Goal: Contribute content: Share content

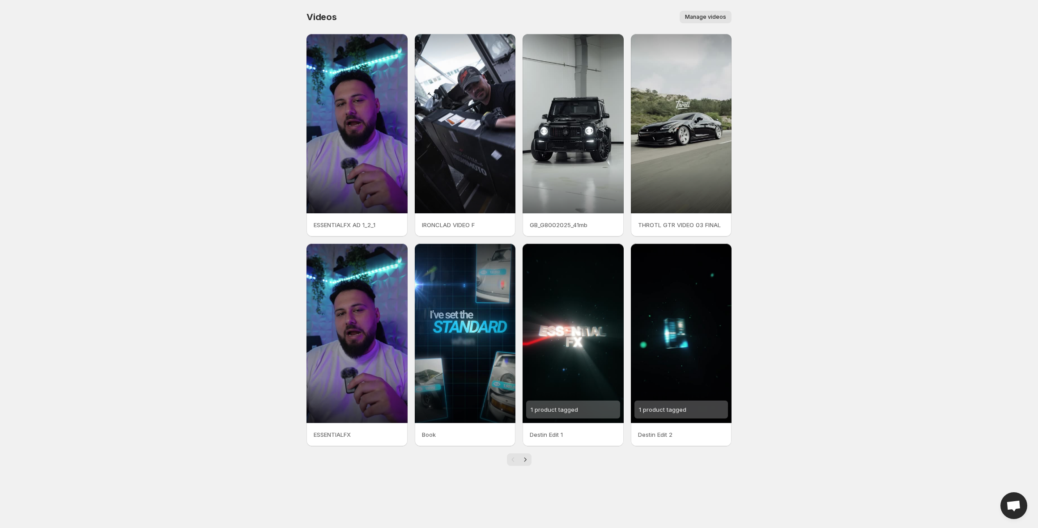
click at [688, 19] on span "Manage videos" at bounding box center [705, 16] width 41 height 7
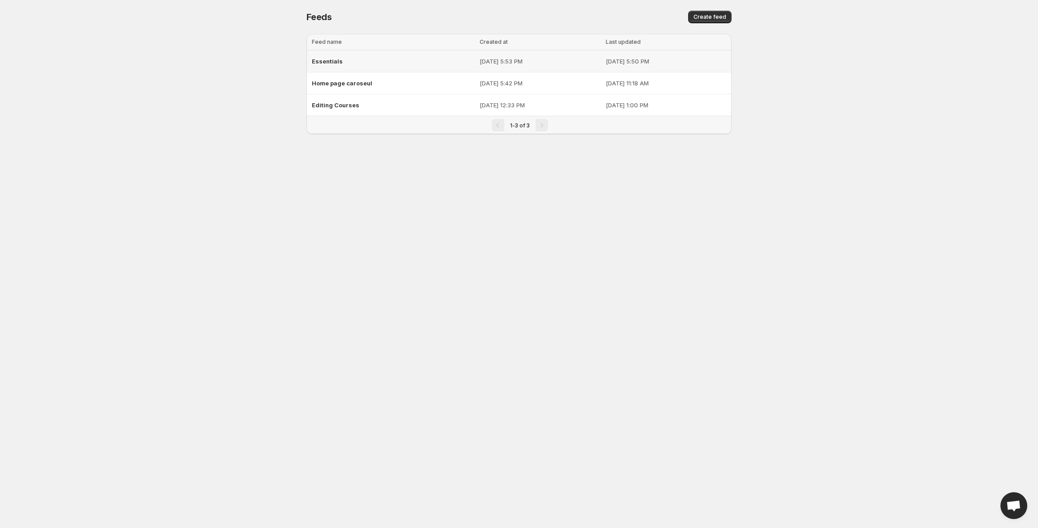
click at [339, 63] on span "Essentials" at bounding box center [327, 61] width 31 height 7
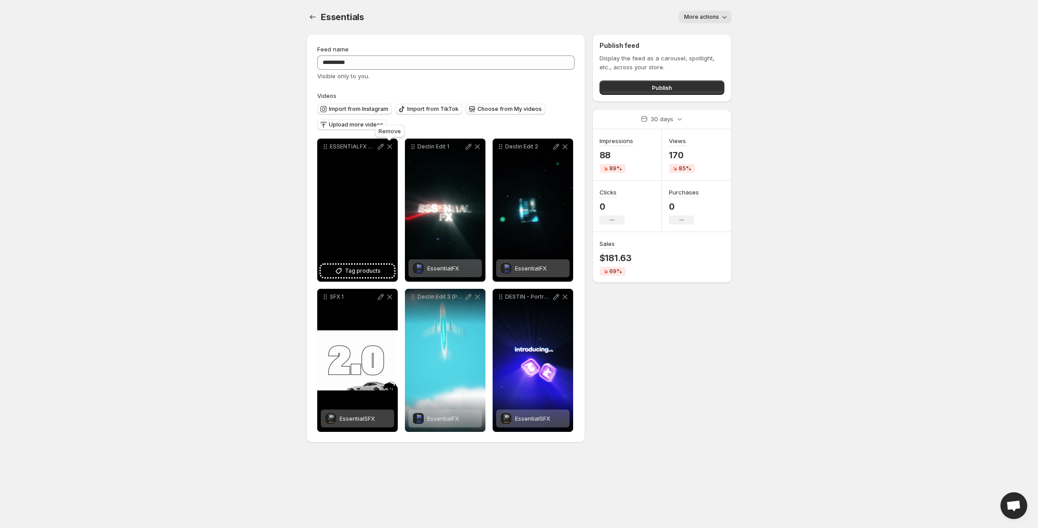
click at [392, 147] on icon at bounding box center [389, 146] width 9 height 9
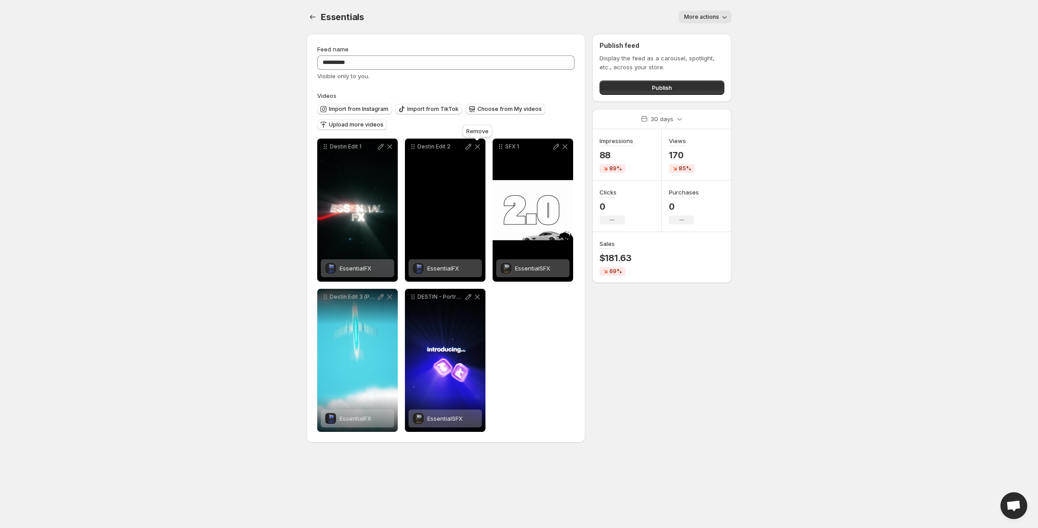
click at [474, 145] on icon at bounding box center [477, 146] width 9 height 9
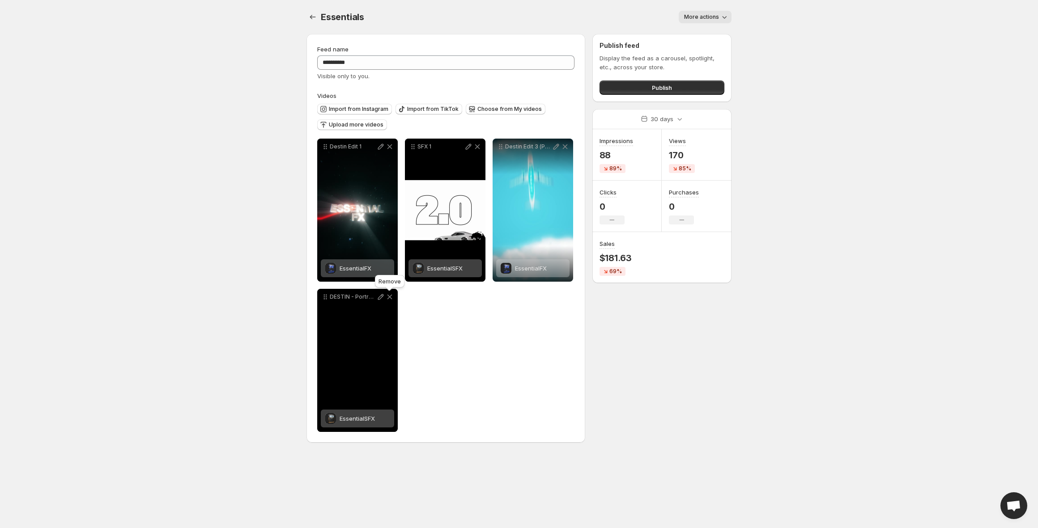
click at [389, 298] on icon at bounding box center [389, 297] width 9 height 9
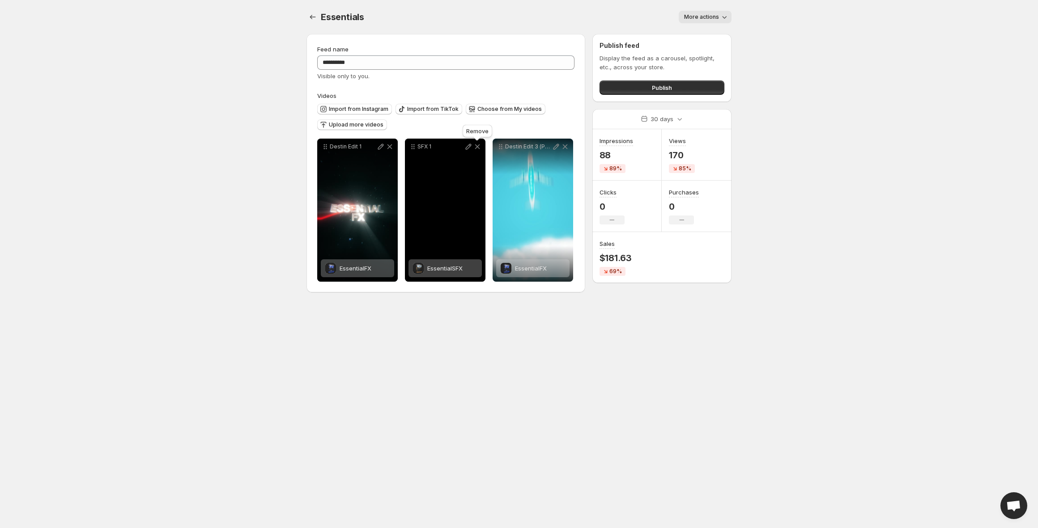
click at [478, 147] on icon at bounding box center [477, 147] width 5 height 5
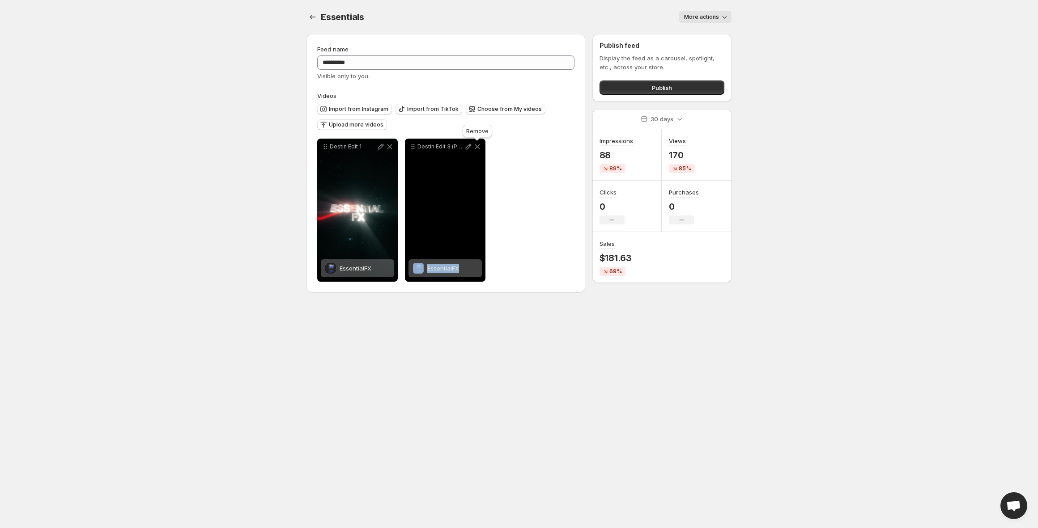
click at [478, 147] on icon at bounding box center [477, 147] width 5 height 5
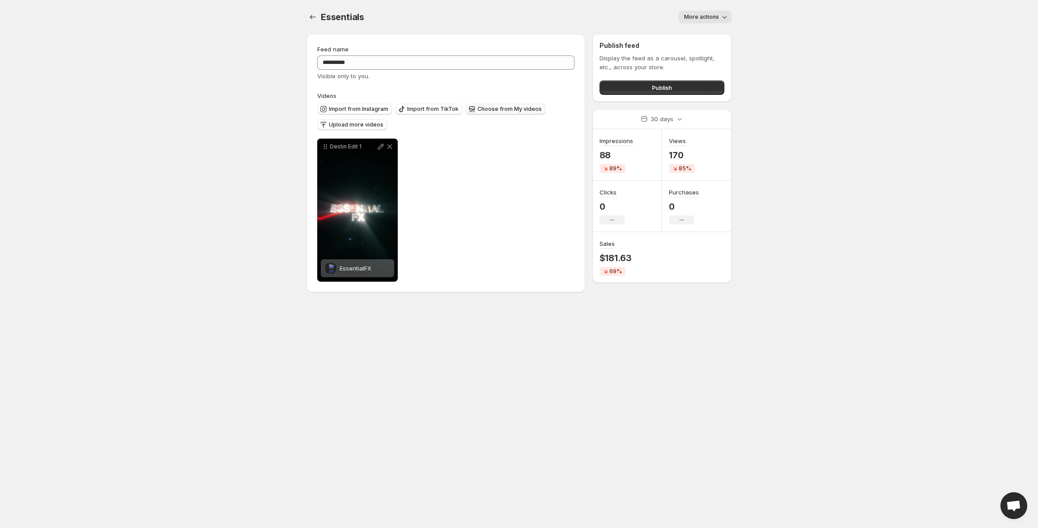
click at [492, 111] on span "Choose from My videos" at bounding box center [509, 109] width 64 height 7
click at [355, 121] on button "Upload more videos" at bounding box center [352, 124] width 70 height 11
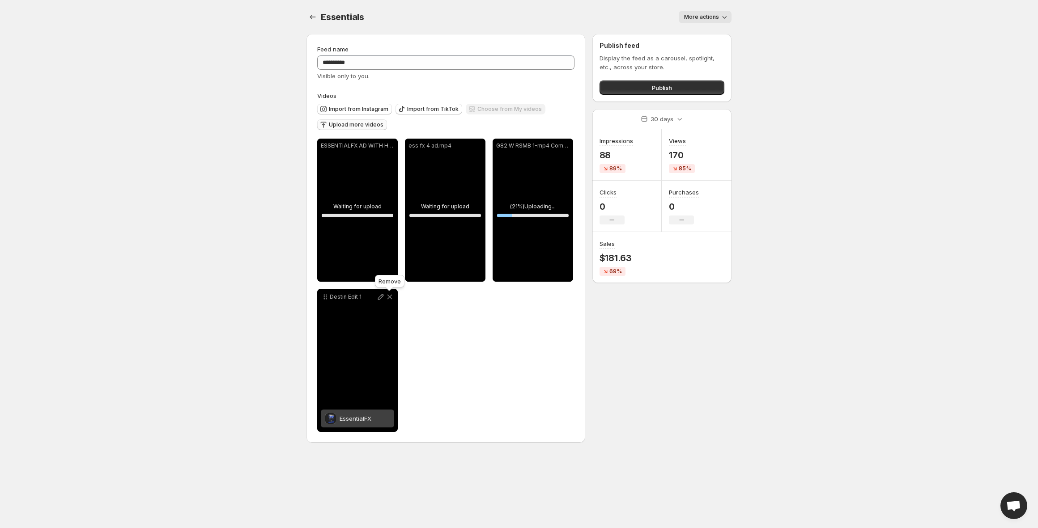
click at [390, 295] on icon at bounding box center [389, 297] width 9 height 9
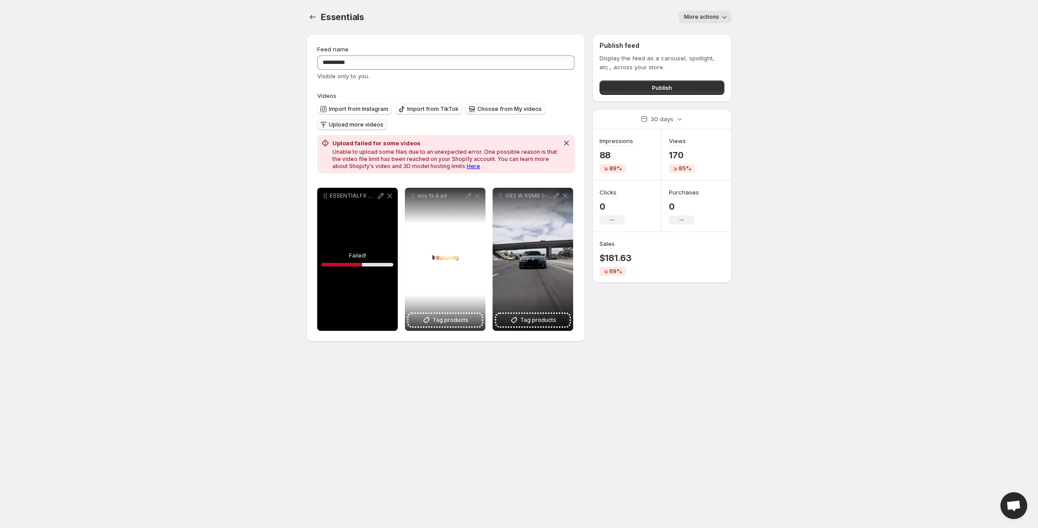
click at [351, 246] on div "ESSENTIALFX AD WITH HELICOPTER" at bounding box center [357, 259] width 81 height 143
click at [388, 197] on icon at bounding box center [389, 196] width 9 height 9
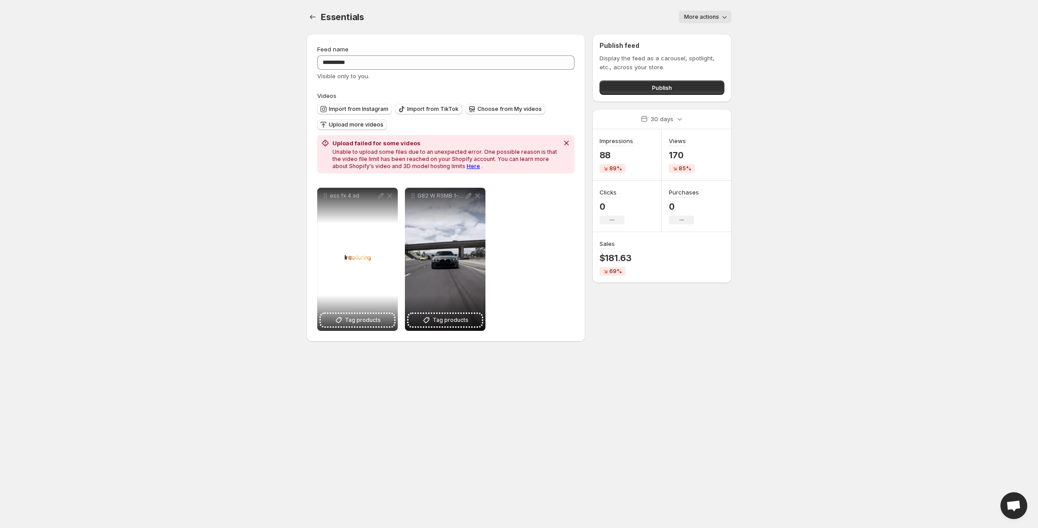
click at [357, 127] on span "Upload more videos" at bounding box center [356, 124] width 55 height 7
click at [539, 274] on div "**********" at bounding box center [445, 259] width 257 height 143
click at [500, 108] on span "Choose from My videos" at bounding box center [509, 109] width 64 height 7
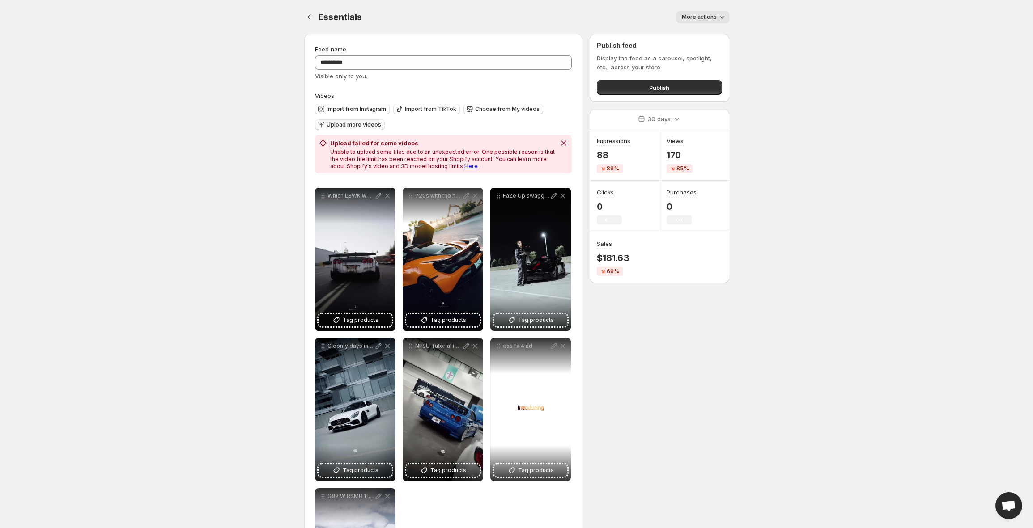
click at [367, 126] on span "Upload more videos" at bounding box center [354, 124] width 55 height 7
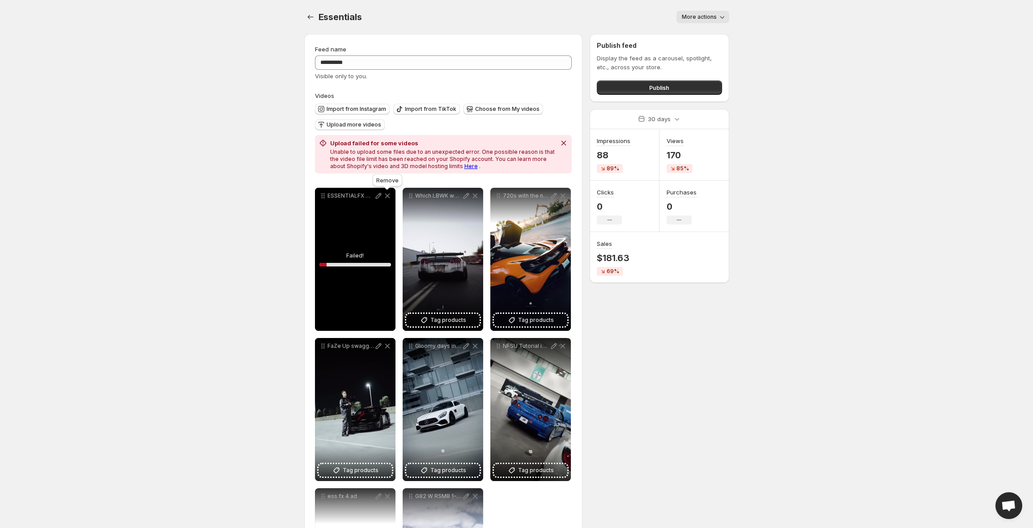
click at [386, 195] on icon at bounding box center [387, 196] width 9 height 9
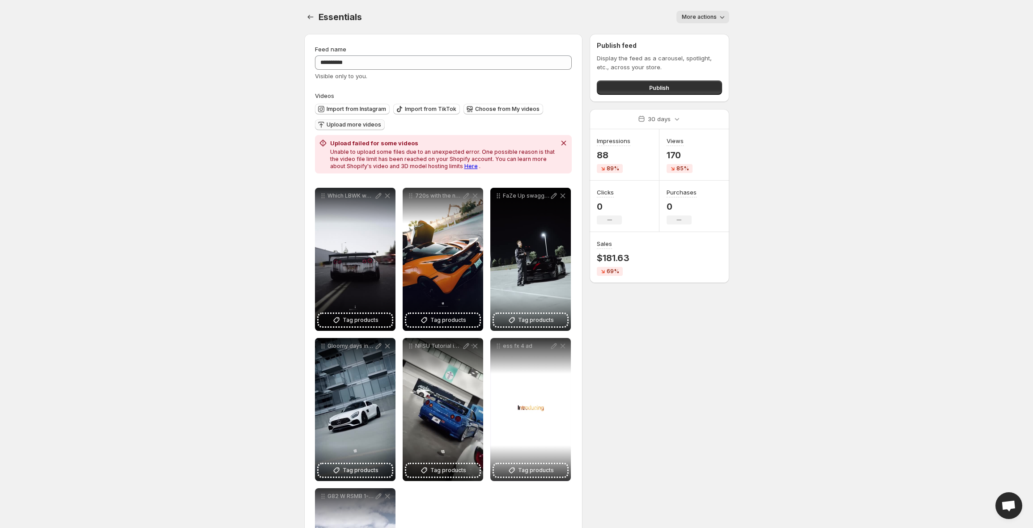
click at [360, 124] on span "Upload more videos" at bounding box center [354, 124] width 55 height 7
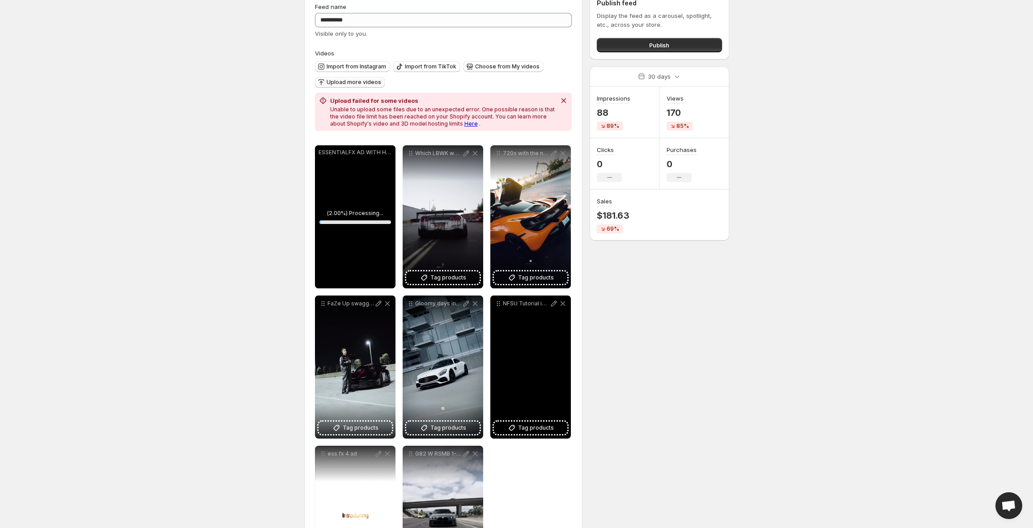
scroll to position [125, 0]
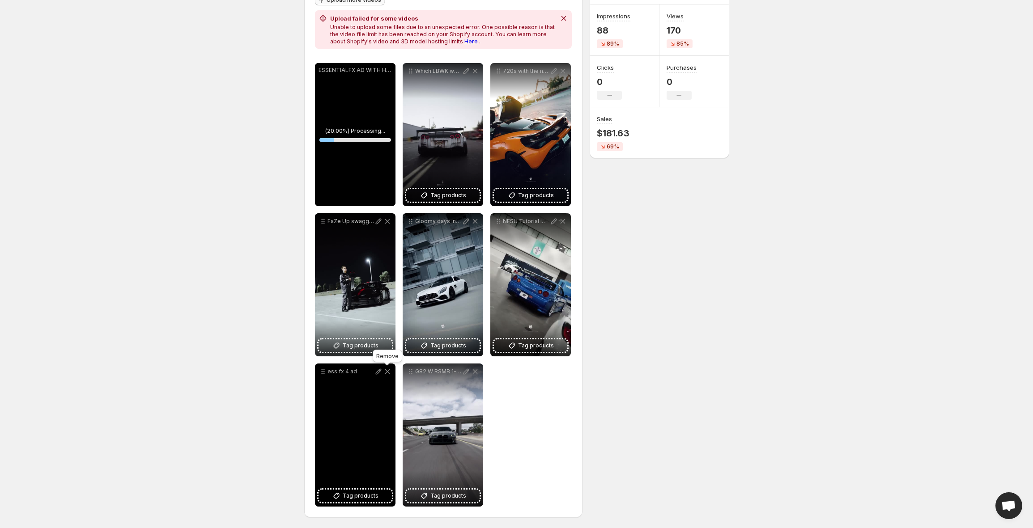
click at [389, 373] on icon at bounding box center [387, 371] width 9 height 9
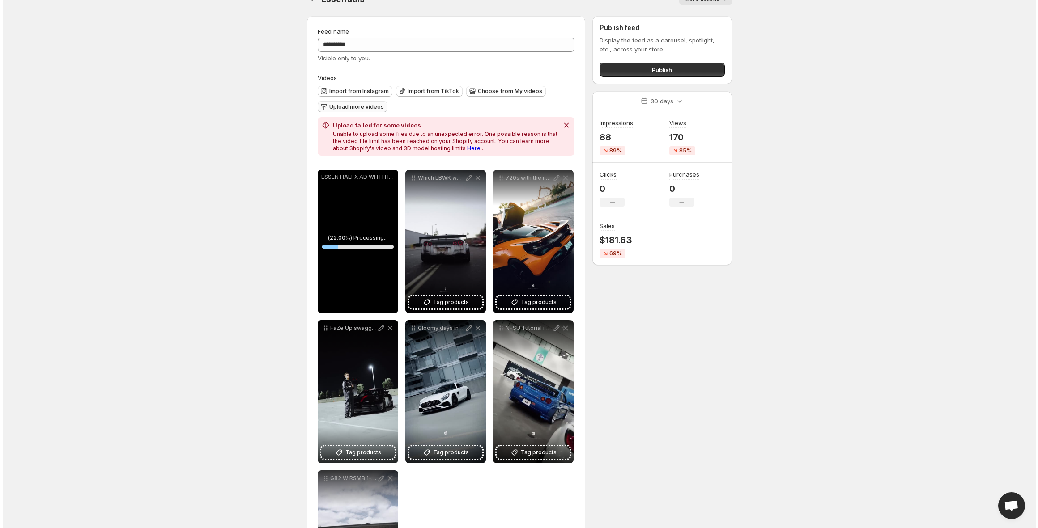
scroll to position [0, 0]
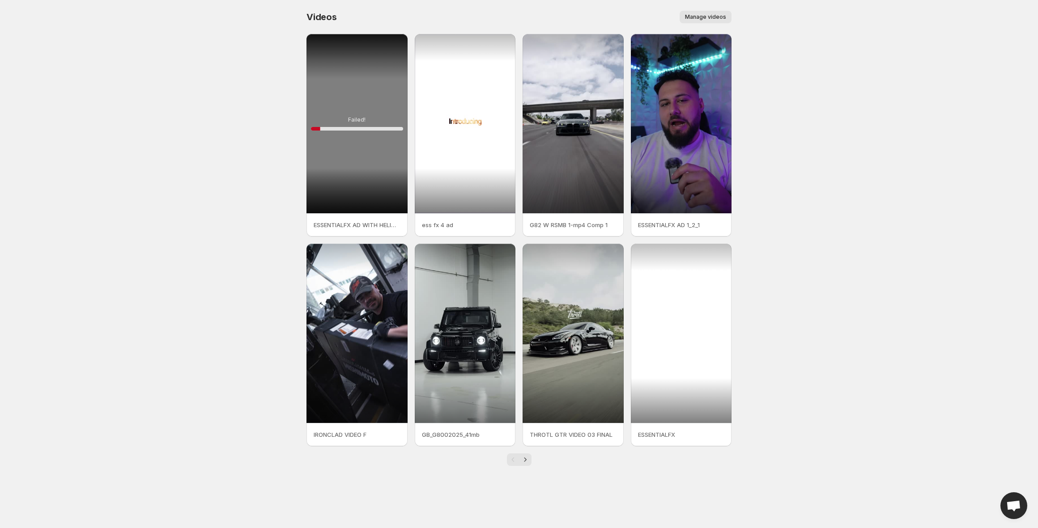
click at [700, 294] on div at bounding box center [681, 333] width 101 height 179
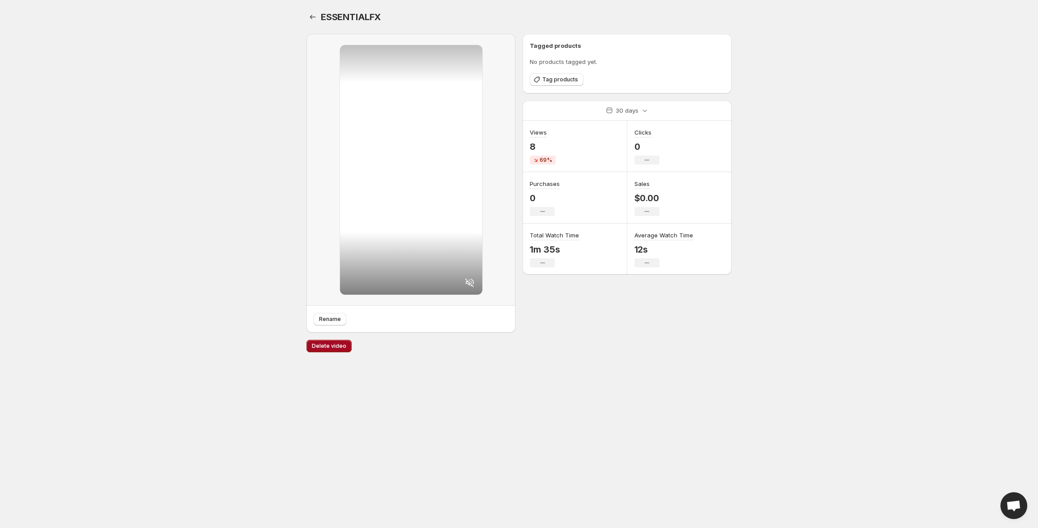
click at [331, 346] on span "Delete video" at bounding box center [329, 346] width 34 height 7
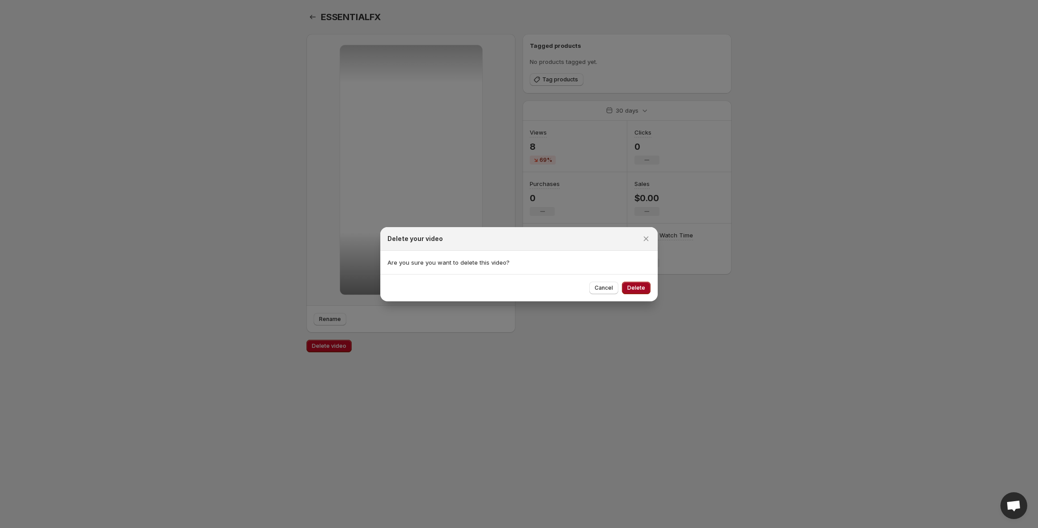
click at [643, 285] on span "Delete" at bounding box center [636, 288] width 18 height 7
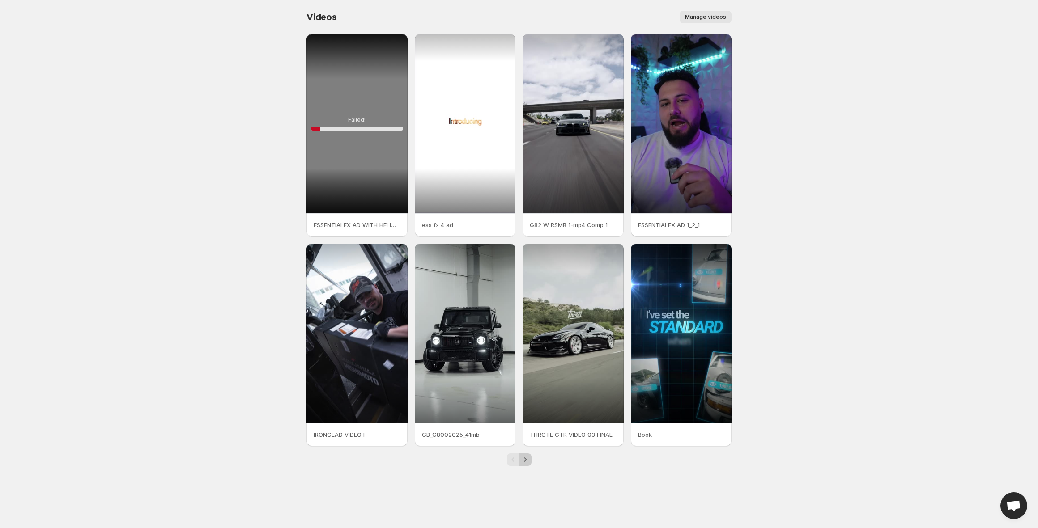
click at [527, 457] on icon "Next" at bounding box center [525, 460] width 9 height 9
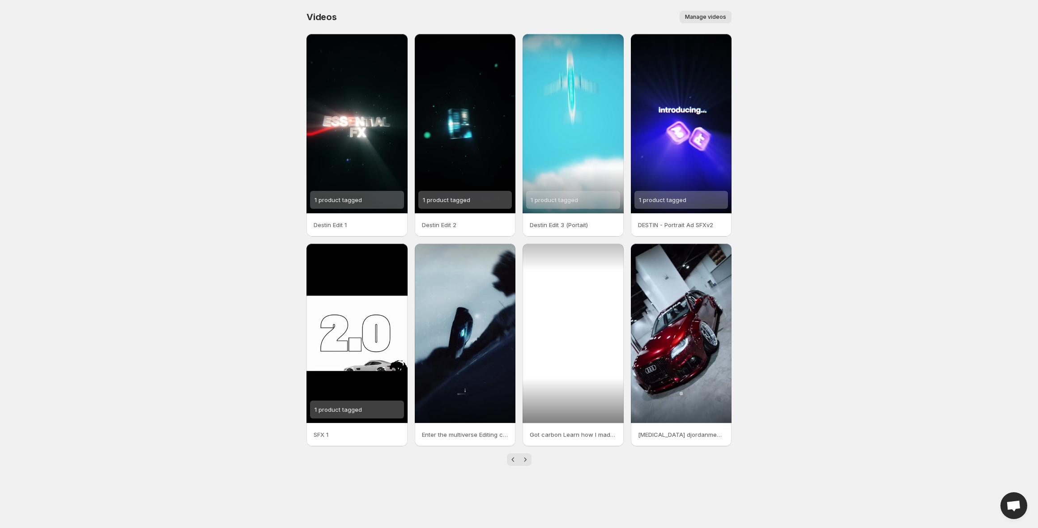
click at [573, 342] on div at bounding box center [573, 333] width 101 height 179
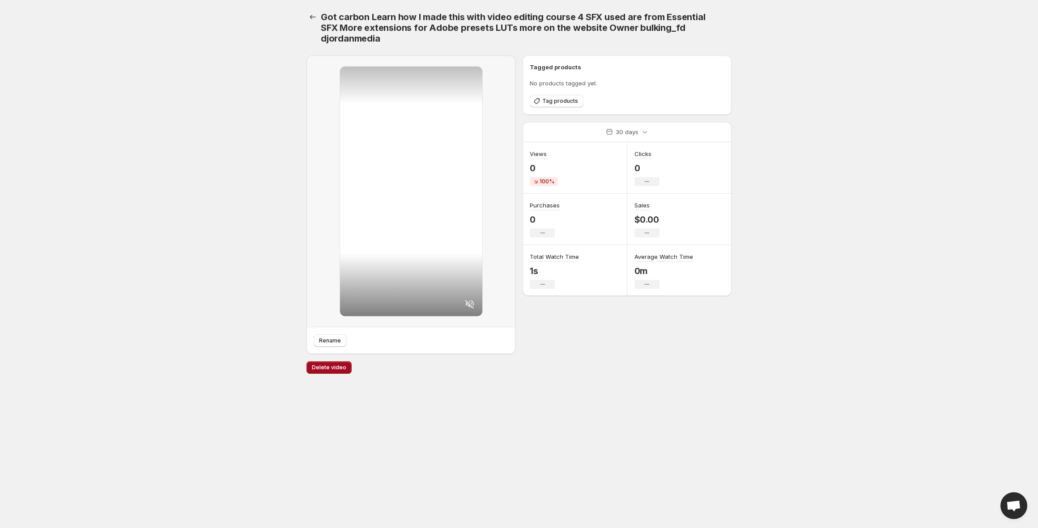
click at [320, 370] on span "Delete video" at bounding box center [329, 367] width 34 height 7
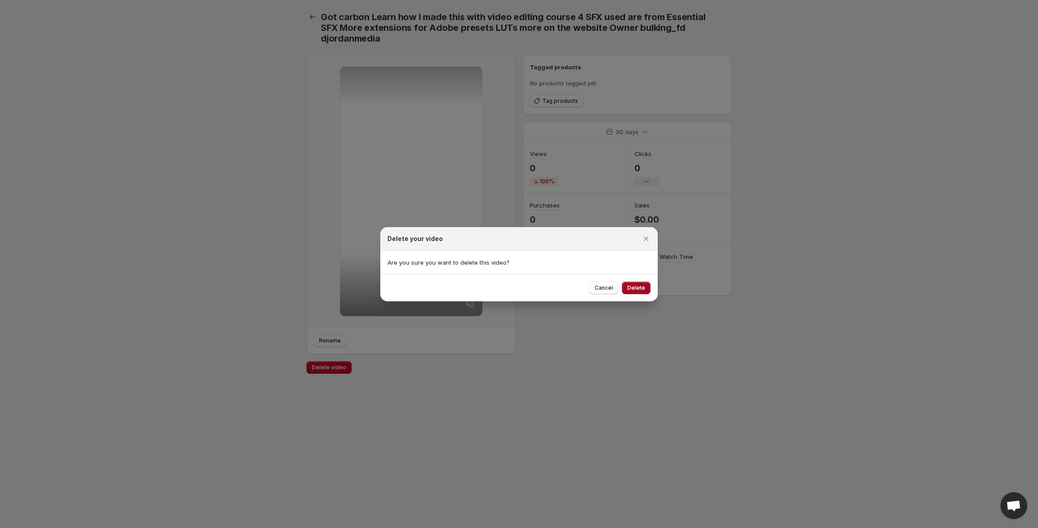
click at [639, 289] on span "Delete" at bounding box center [636, 288] width 18 height 7
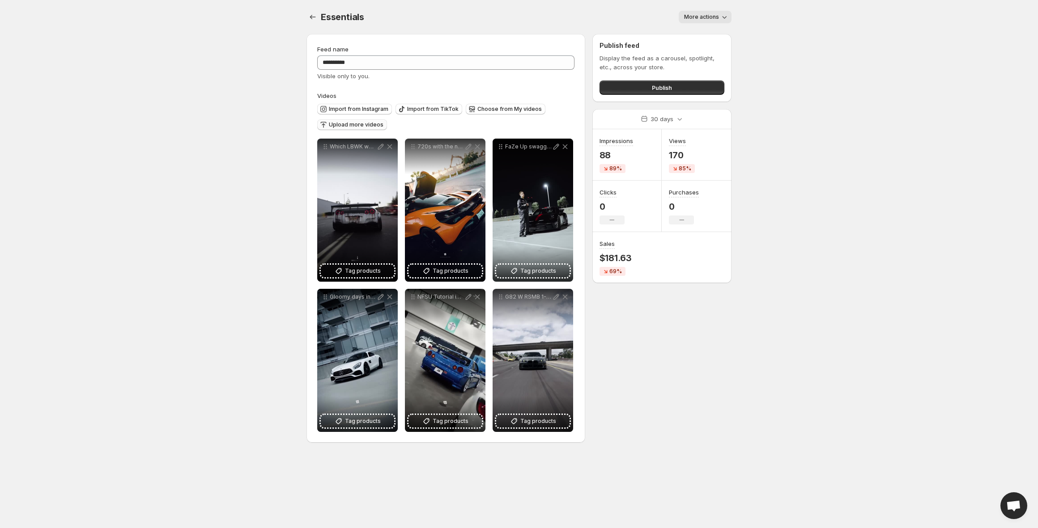
click at [374, 128] on span "Upload more videos" at bounding box center [356, 124] width 55 height 7
click at [471, 107] on icon "button" at bounding box center [472, 109] width 9 height 9
click at [352, 126] on span "Upload more videos" at bounding box center [356, 124] width 55 height 7
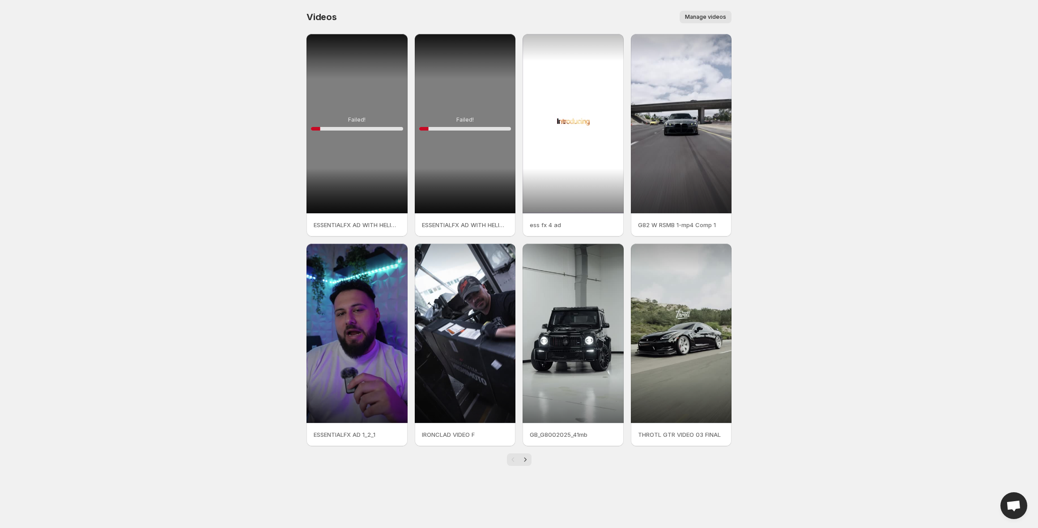
click at [452, 104] on div "Failed! 10 %" at bounding box center [465, 123] width 101 height 179
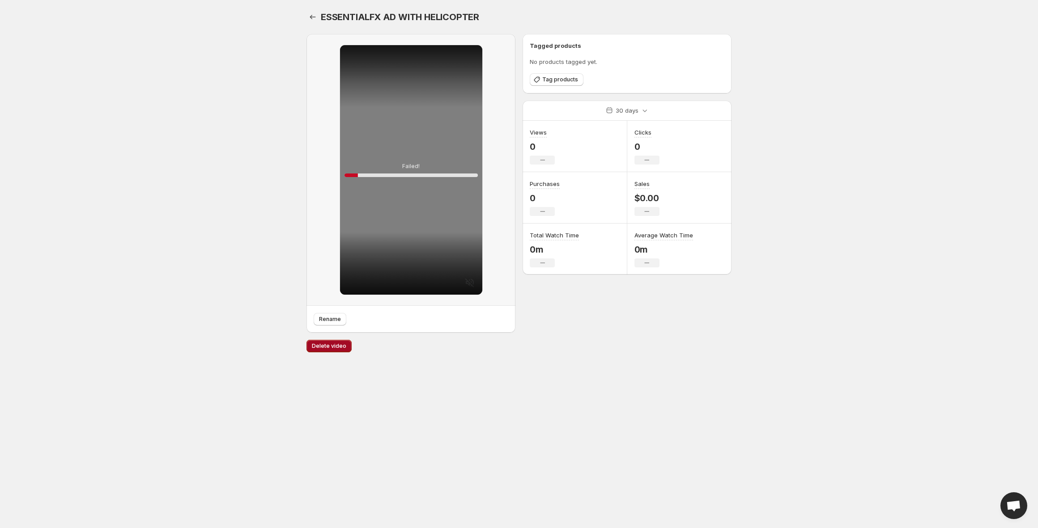
click at [344, 342] on button "Delete video" at bounding box center [329, 346] width 45 height 13
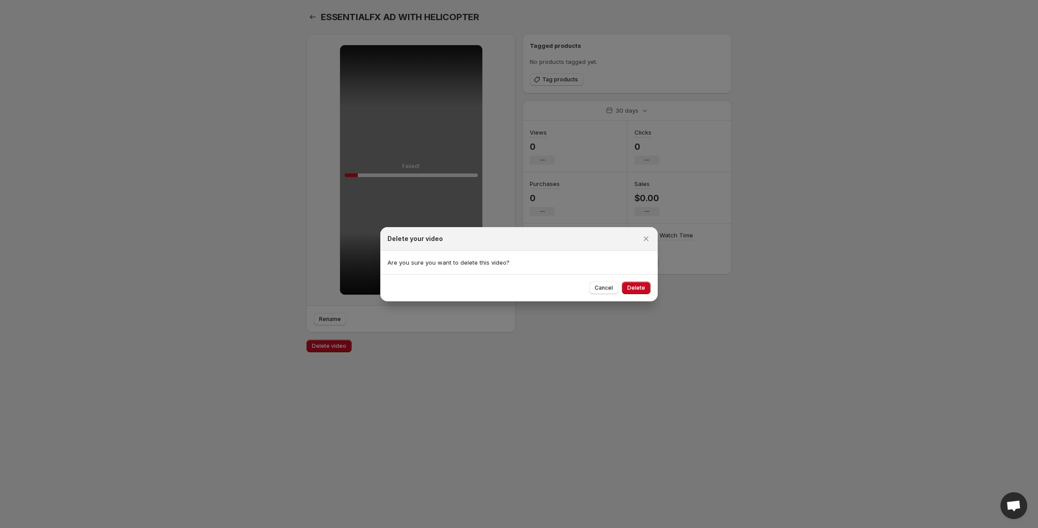
click at [639, 288] on span "Delete" at bounding box center [636, 288] width 18 height 7
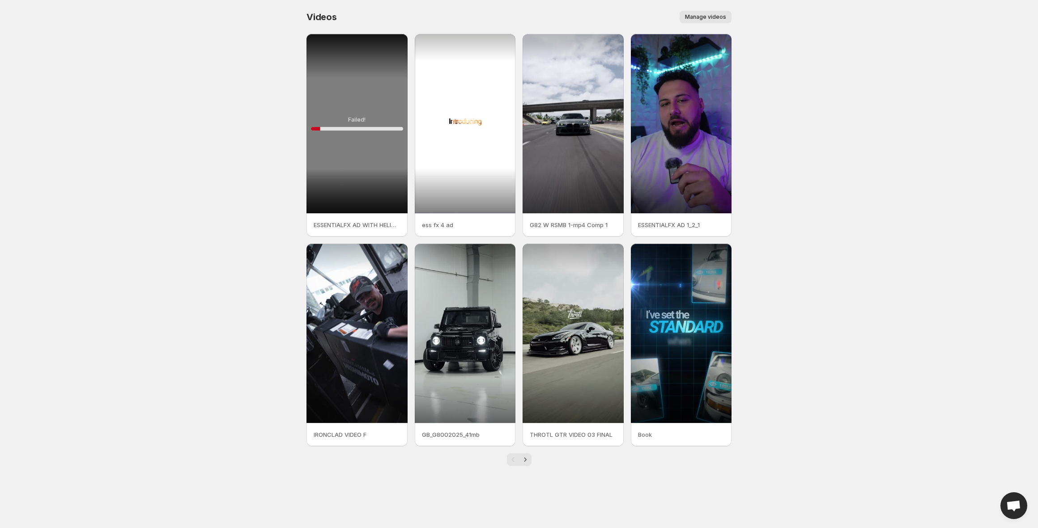
click at [346, 112] on div "Failed! 10 %" at bounding box center [357, 123] width 101 height 179
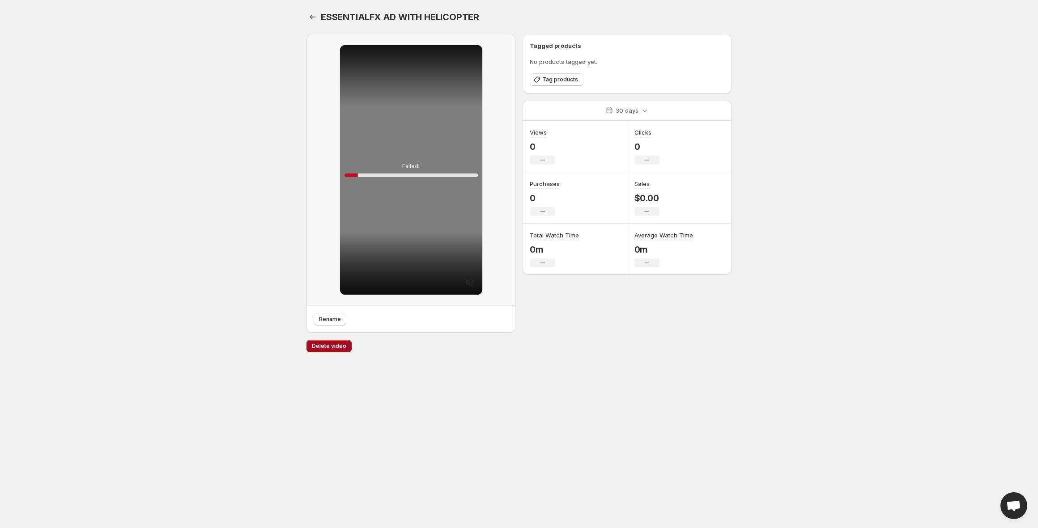
click at [332, 348] on span "Delete video" at bounding box center [329, 346] width 34 height 7
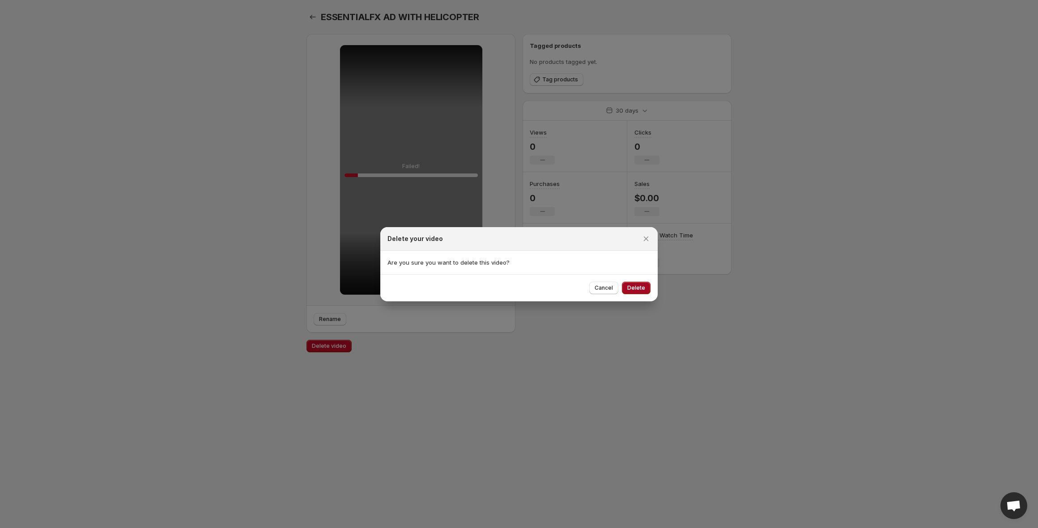
click at [637, 287] on span "Delete" at bounding box center [636, 288] width 18 height 7
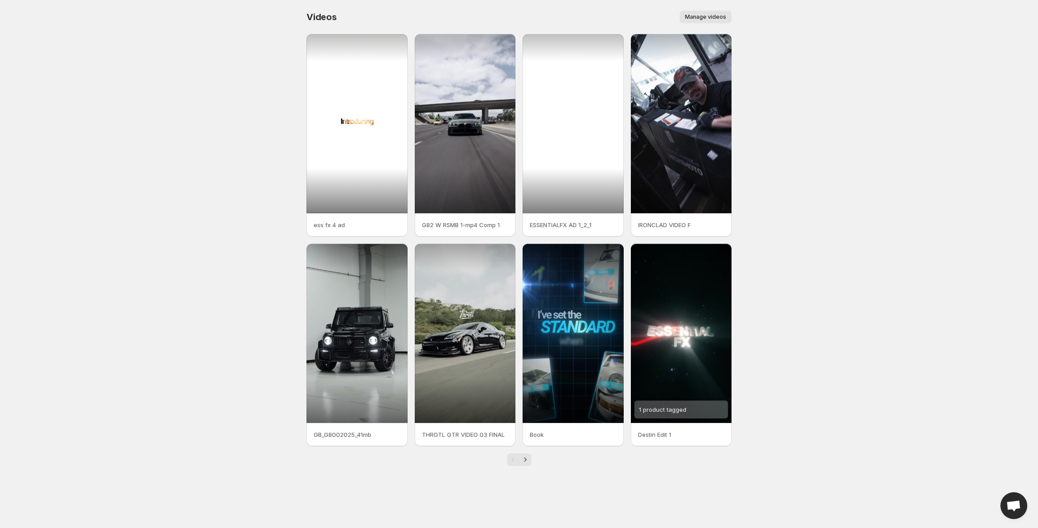
click at [597, 190] on div at bounding box center [573, 123] width 101 height 179
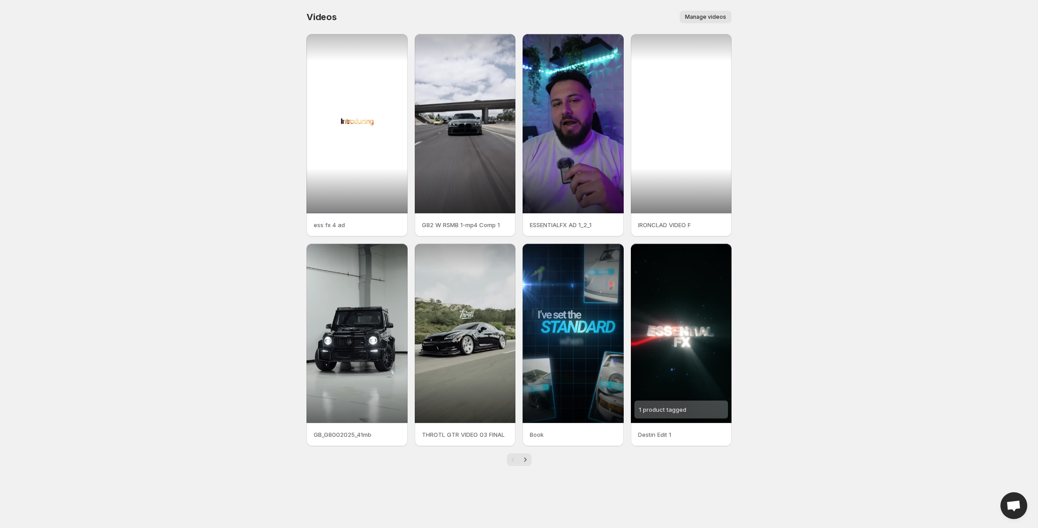
click at [587, 120] on div at bounding box center [573, 123] width 101 height 179
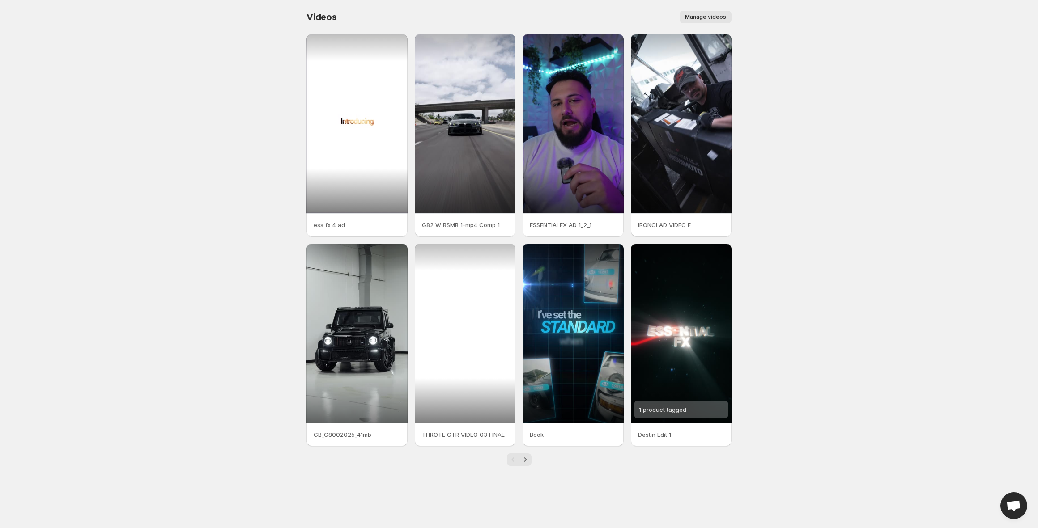
click at [481, 296] on div at bounding box center [465, 333] width 101 height 179
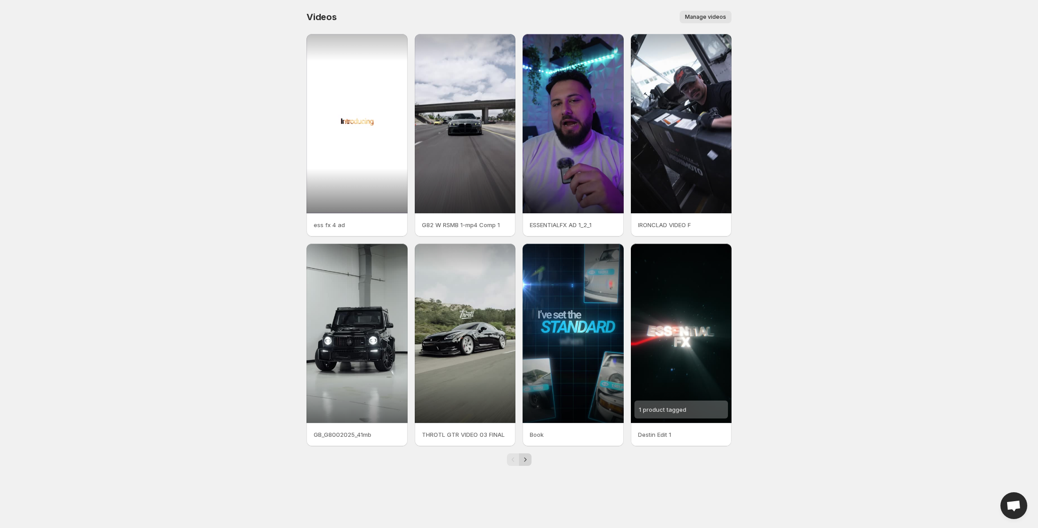
click at [524, 459] on icon "Next" at bounding box center [525, 460] width 9 height 9
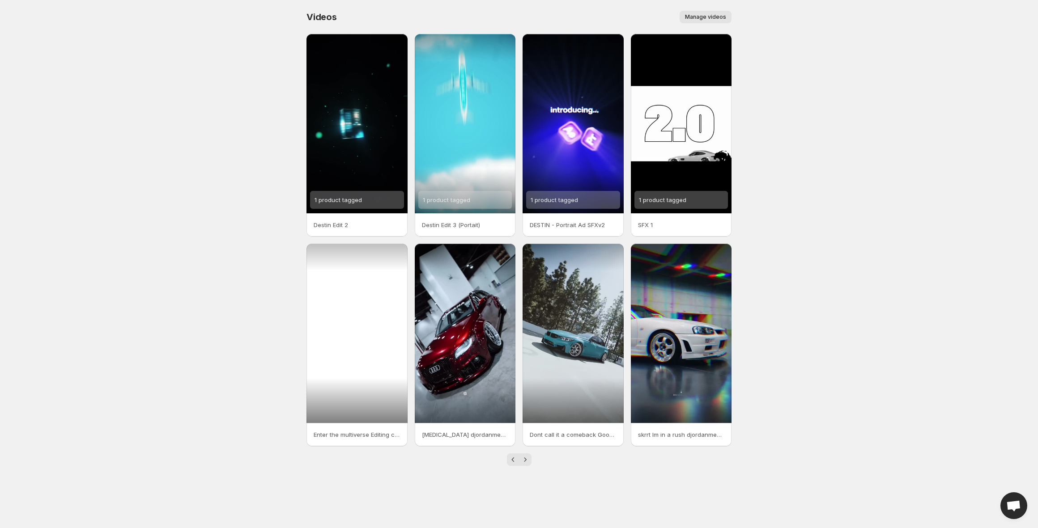
click at [351, 292] on div at bounding box center [357, 333] width 101 height 179
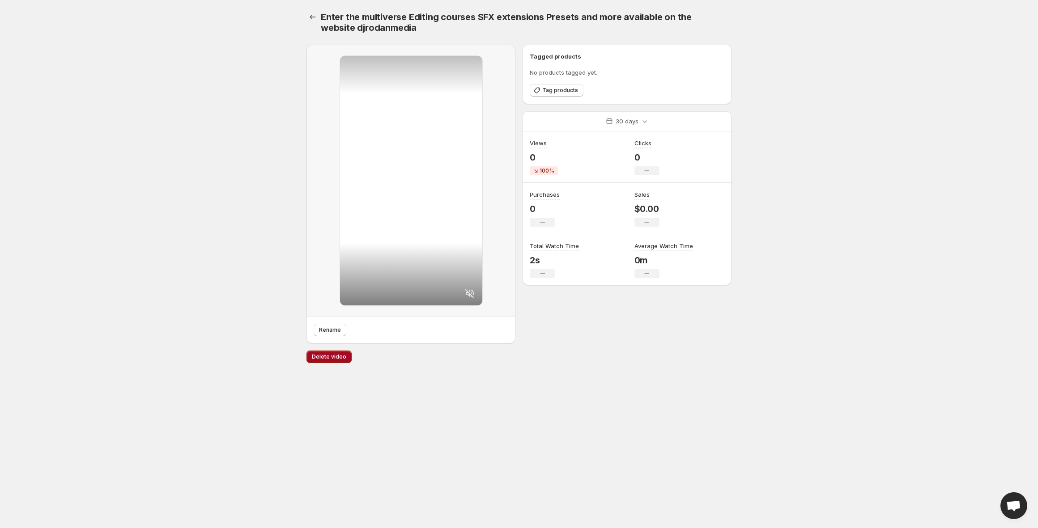
click at [347, 354] on button "Delete video" at bounding box center [329, 357] width 45 height 13
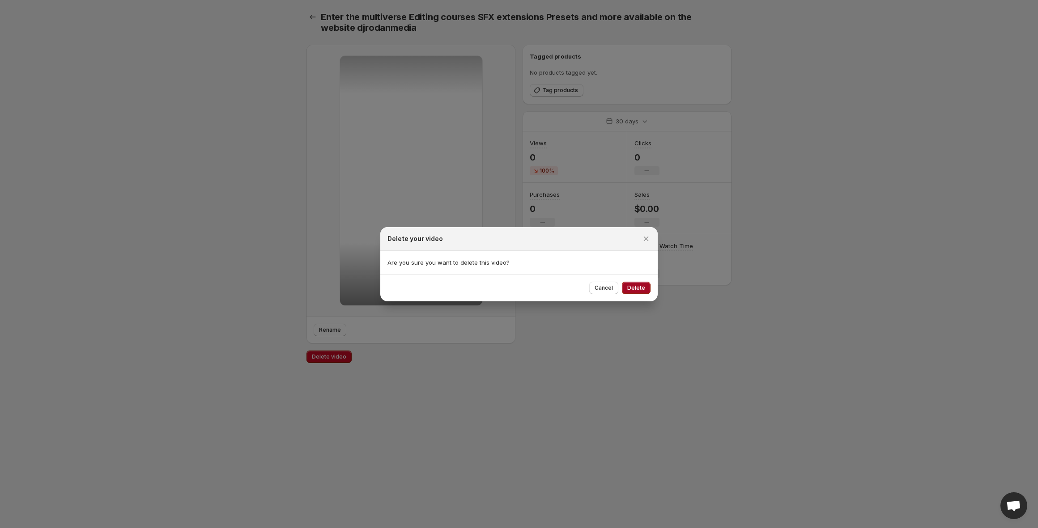
click at [626, 283] on button "Delete" at bounding box center [636, 288] width 29 height 13
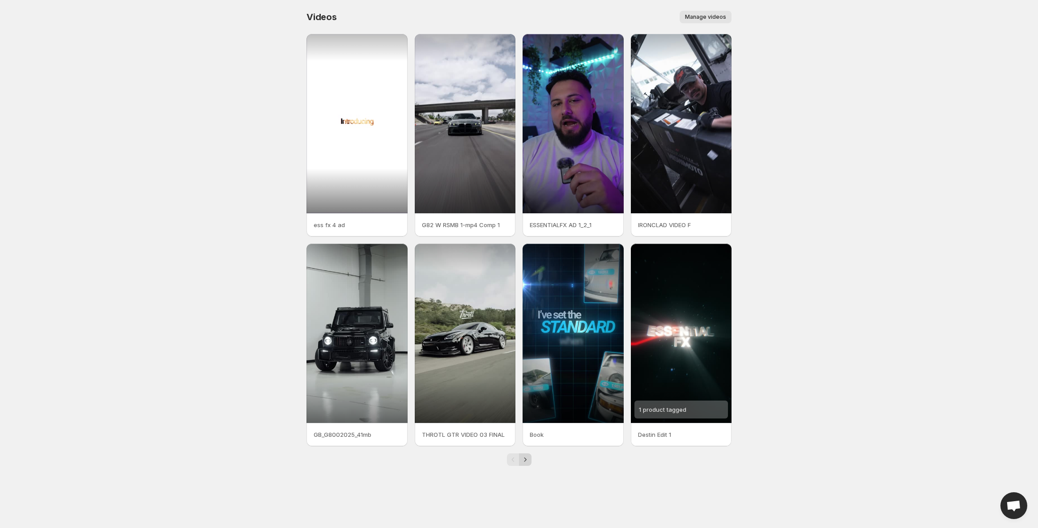
click at [525, 459] on icon "Next" at bounding box center [525, 460] width 2 height 4
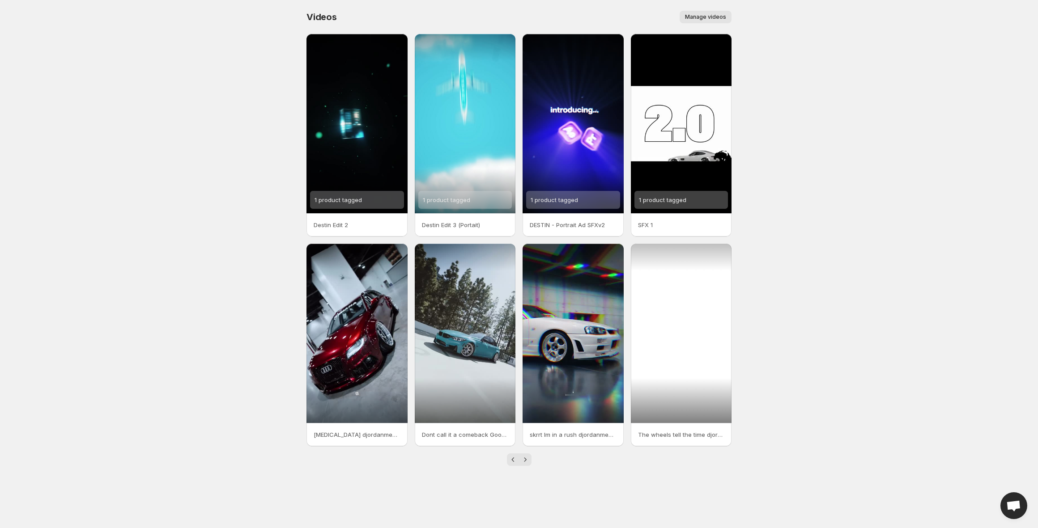
click at [717, 319] on div at bounding box center [681, 333] width 101 height 179
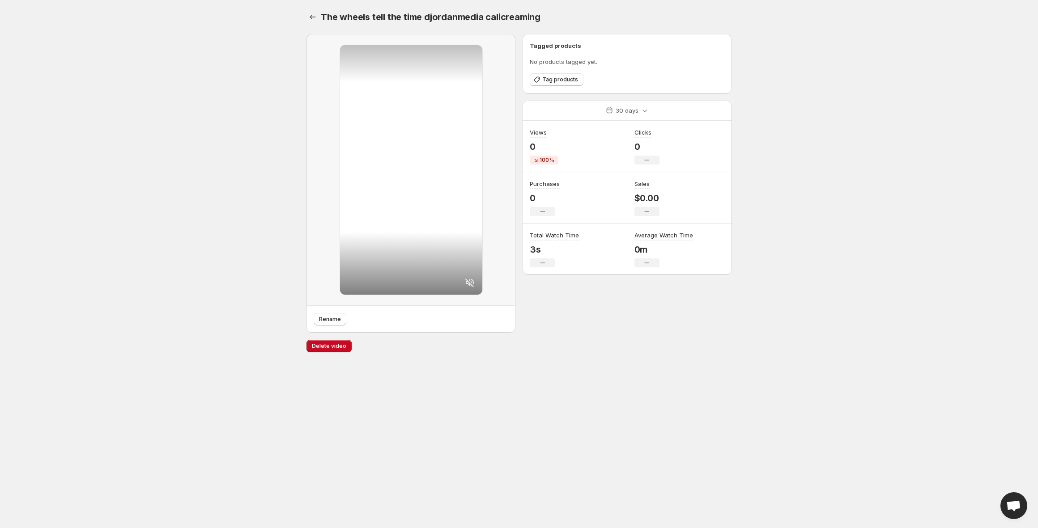
click at [329, 353] on div "Delete video" at bounding box center [519, 350] width 425 height 21
click at [332, 349] on button "Delete video" at bounding box center [329, 346] width 45 height 13
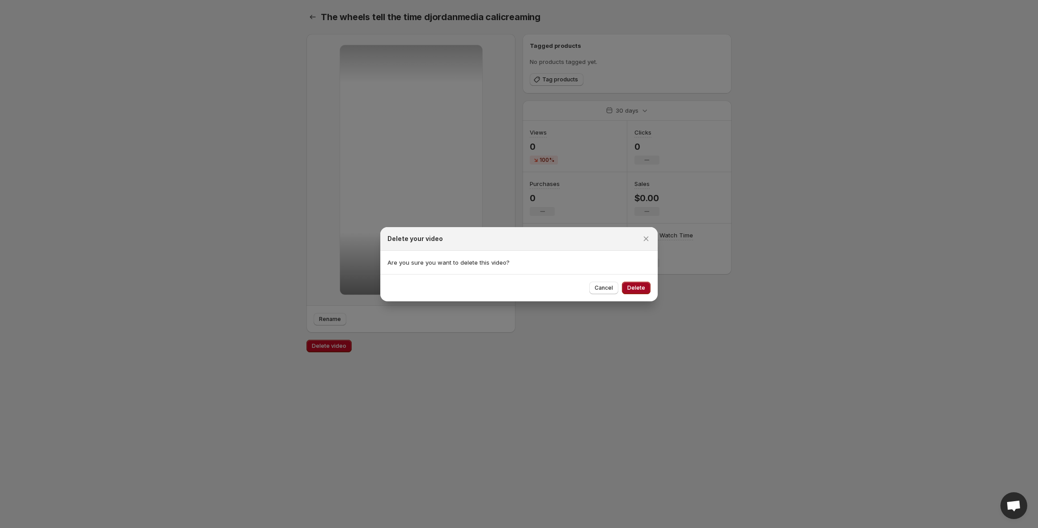
click at [641, 287] on span "Delete" at bounding box center [636, 288] width 18 height 7
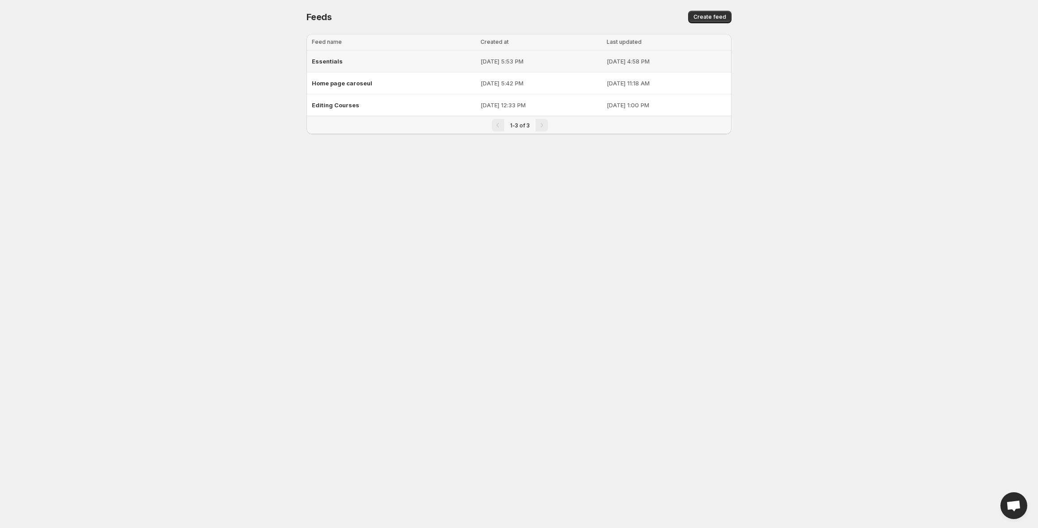
click at [391, 67] on div "Essentials" at bounding box center [393, 61] width 163 height 16
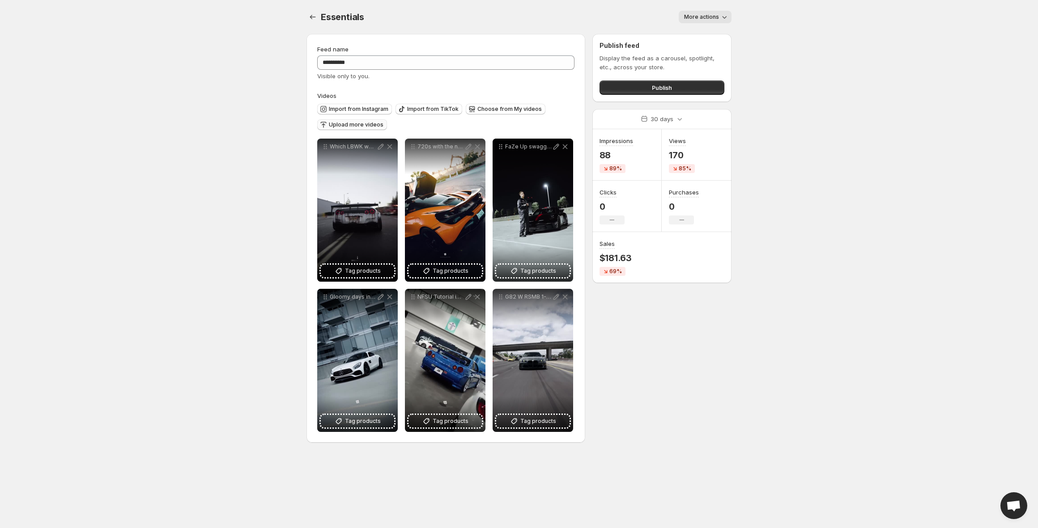
click at [361, 128] on span "Upload more videos" at bounding box center [356, 124] width 55 height 7
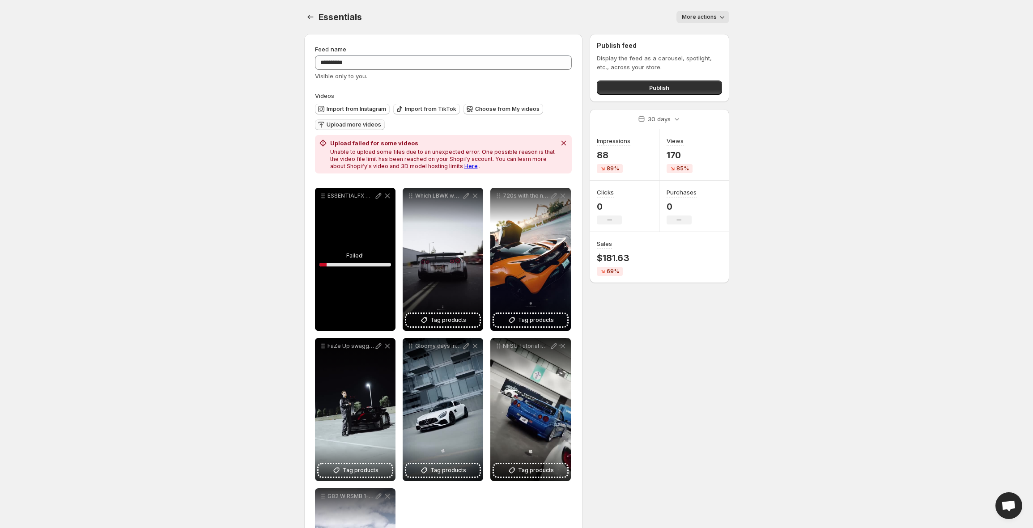
click at [362, 123] on span "Upload more videos" at bounding box center [354, 124] width 55 height 7
click at [352, 128] on button "Upload more videos" at bounding box center [350, 124] width 70 height 11
click at [387, 196] on icon at bounding box center [387, 196] width 5 height 5
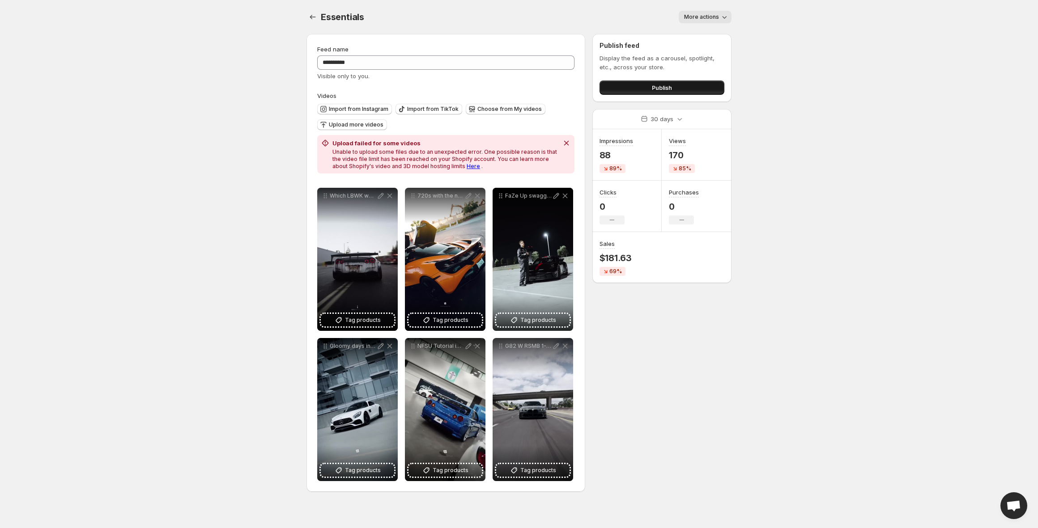
click at [655, 82] on button "Publish" at bounding box center [662, 88] width 125 height 14
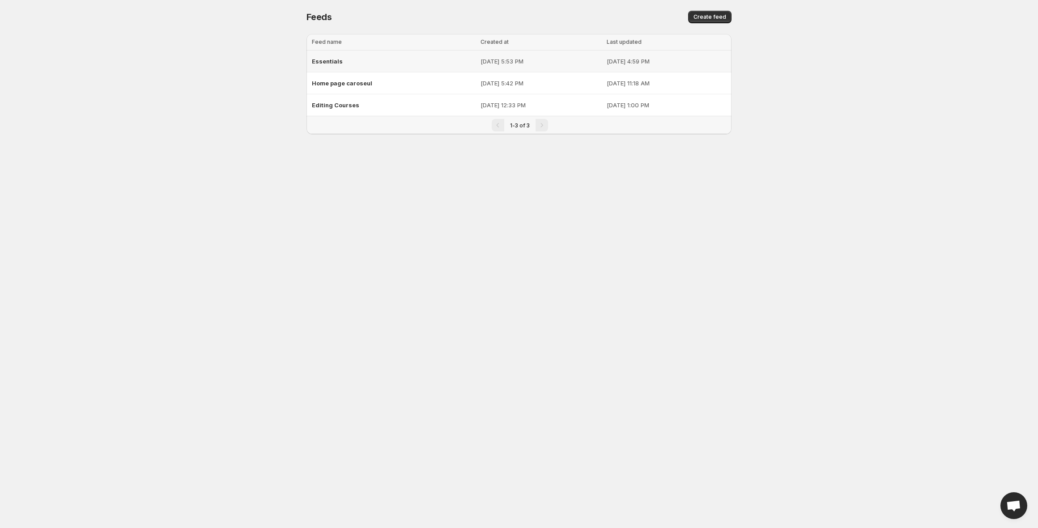
click at [406, 68] on div "Essentials" at bounding box center [393, 61] width 163 height 16
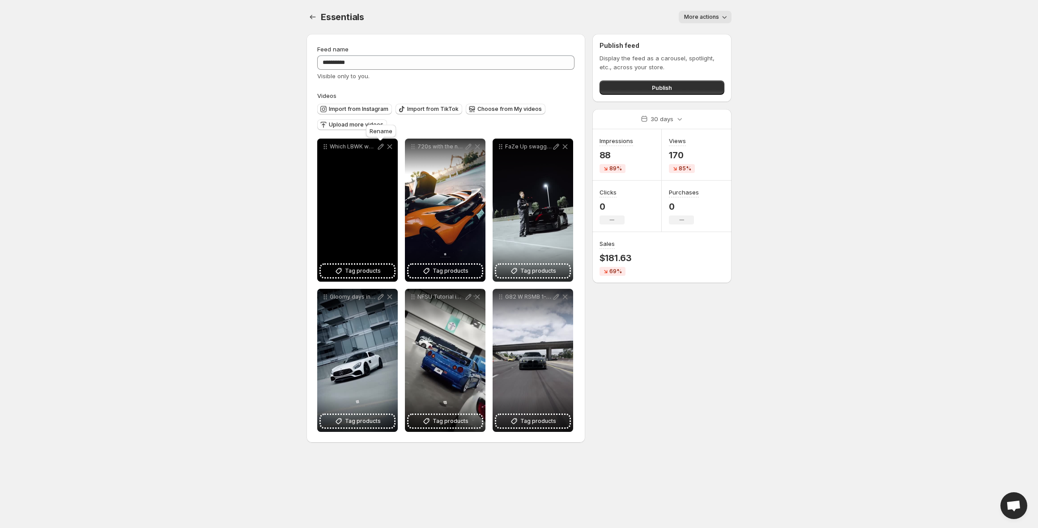
click at [370, 128] on div "Rename" at bounding box center [381, 133] width 34 height 20
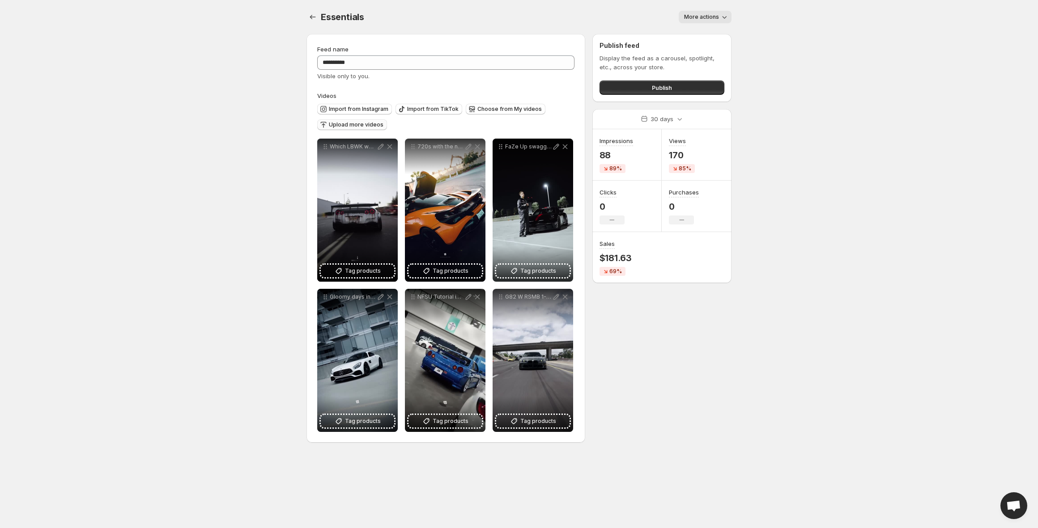
click at [358, 124] on span "Upload more videos" at bounding box center [356, 124] width 55 height 7
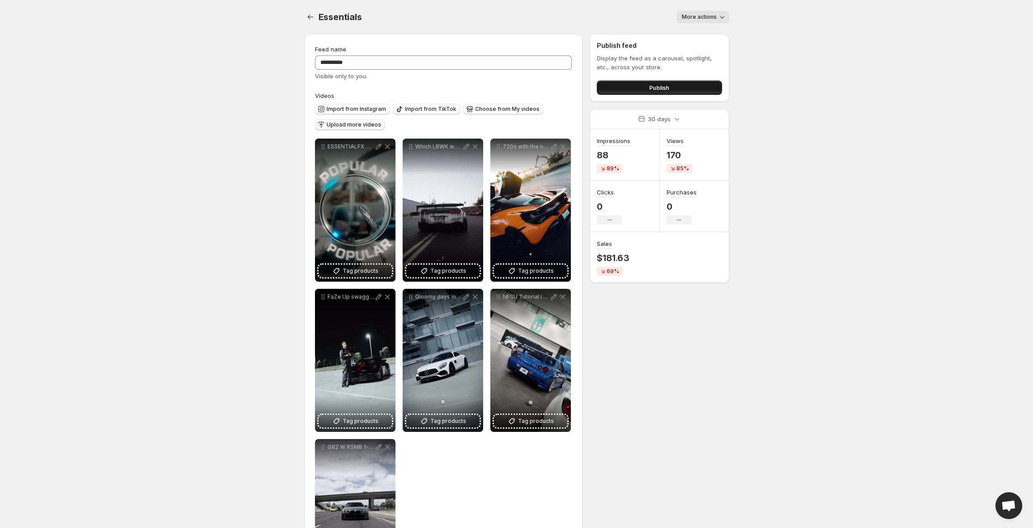
click at [671, 89] on button "Publish" at bounding box center [659, 88] width 125 height 14
click at [660, 81] on button "Publish" at bounding box center [659, 88] width 125 height 14
